Goal: Task Accomplishment & Management: Manage account settings

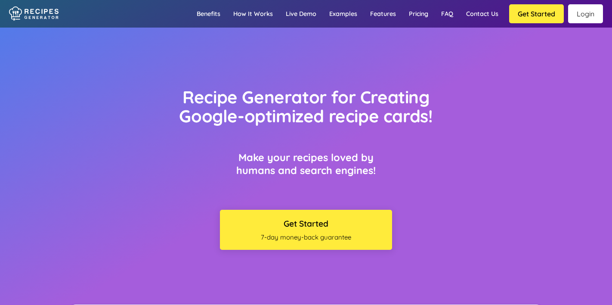
click at [590, 10] on link "Login" at bounding box center [585, 13] width 35 height 19
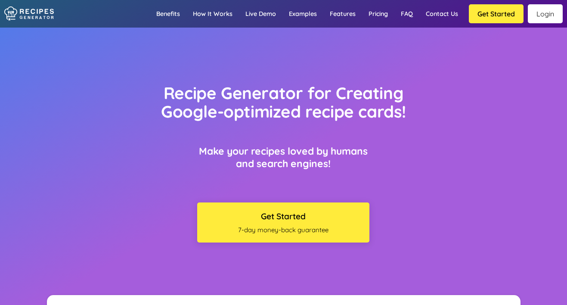
click at [267, 12] on link "Login" at bounding box center [545, 13] width 35 height 19
